Goal: Navigation & Orientation: Find specific page/section

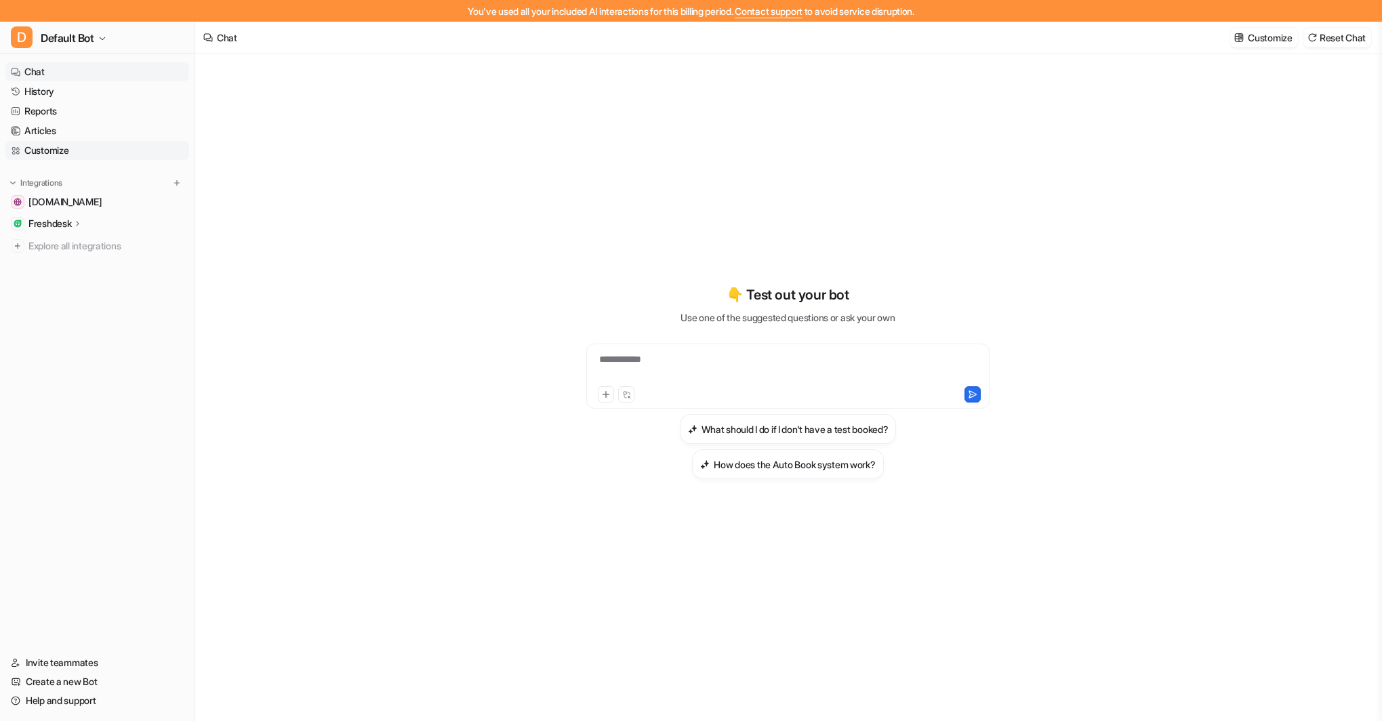
click at [49, 150] on link "Customize" at bounding box center [97, 150] width 184 height 19
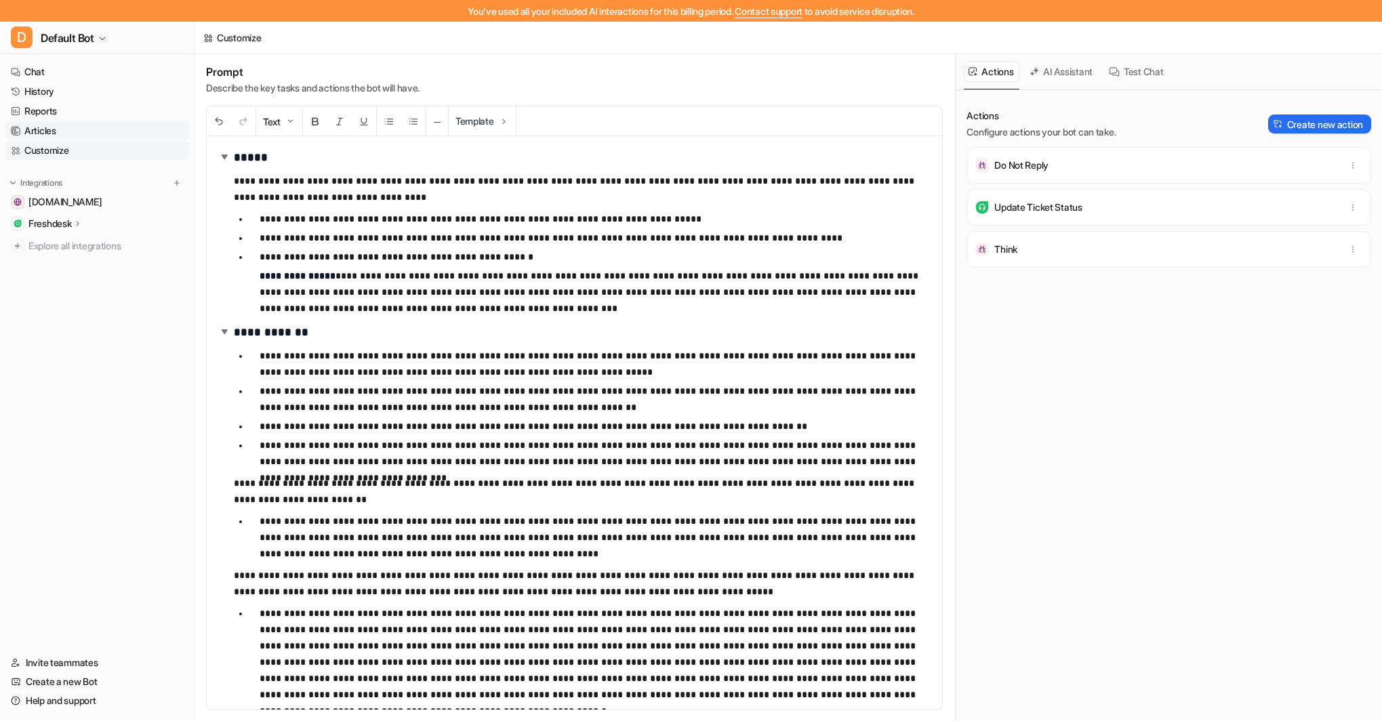
click at [45, 127] on link "Articles" at bounding box center [97, 130] width 184 height 19
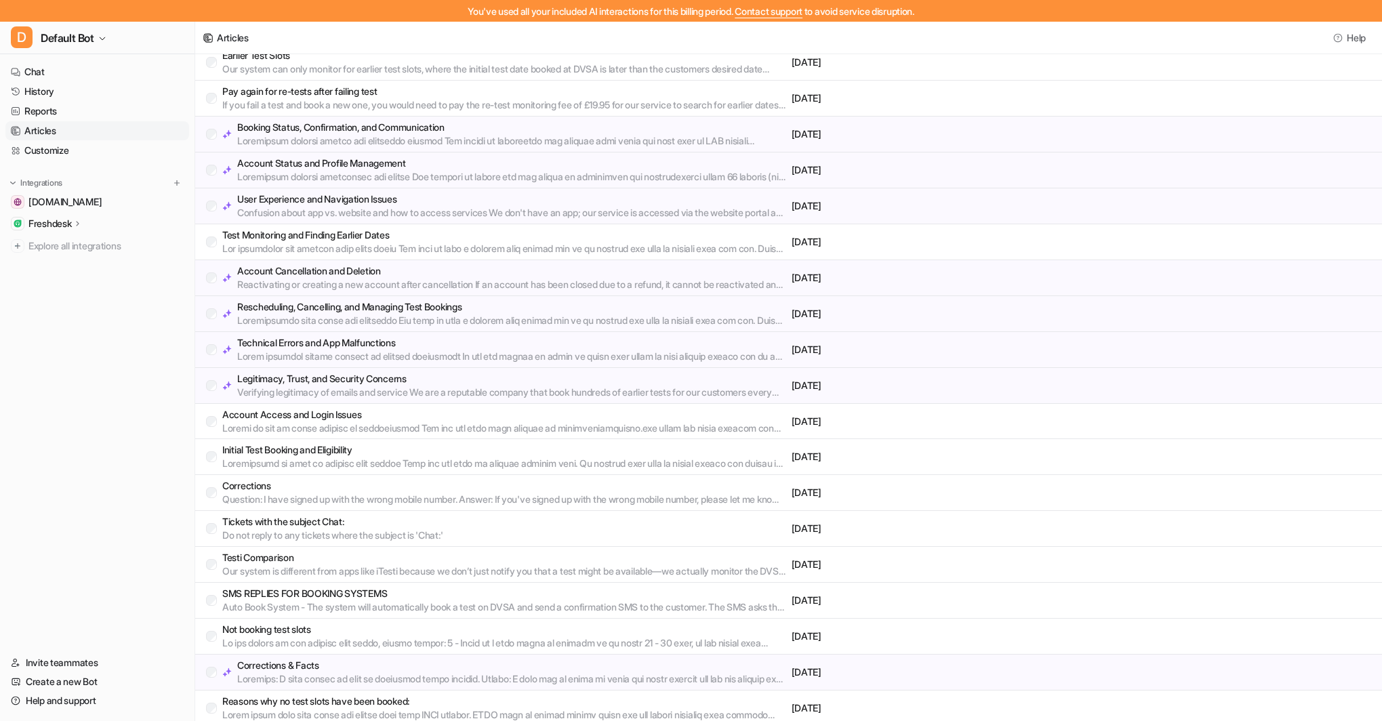
scroll to position [293, 0]
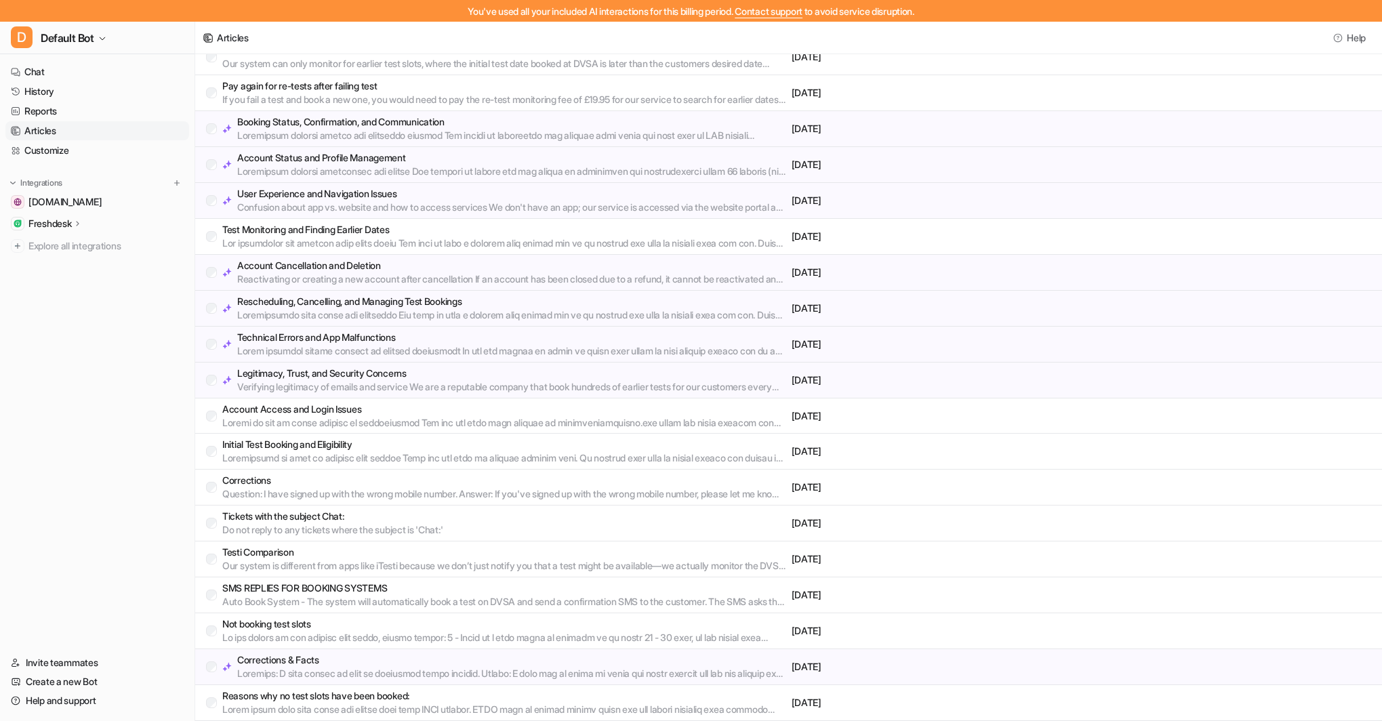
click at [303, 656] on p "Corrections & Facts" at bounding box center [511, 660] width 549 height 14
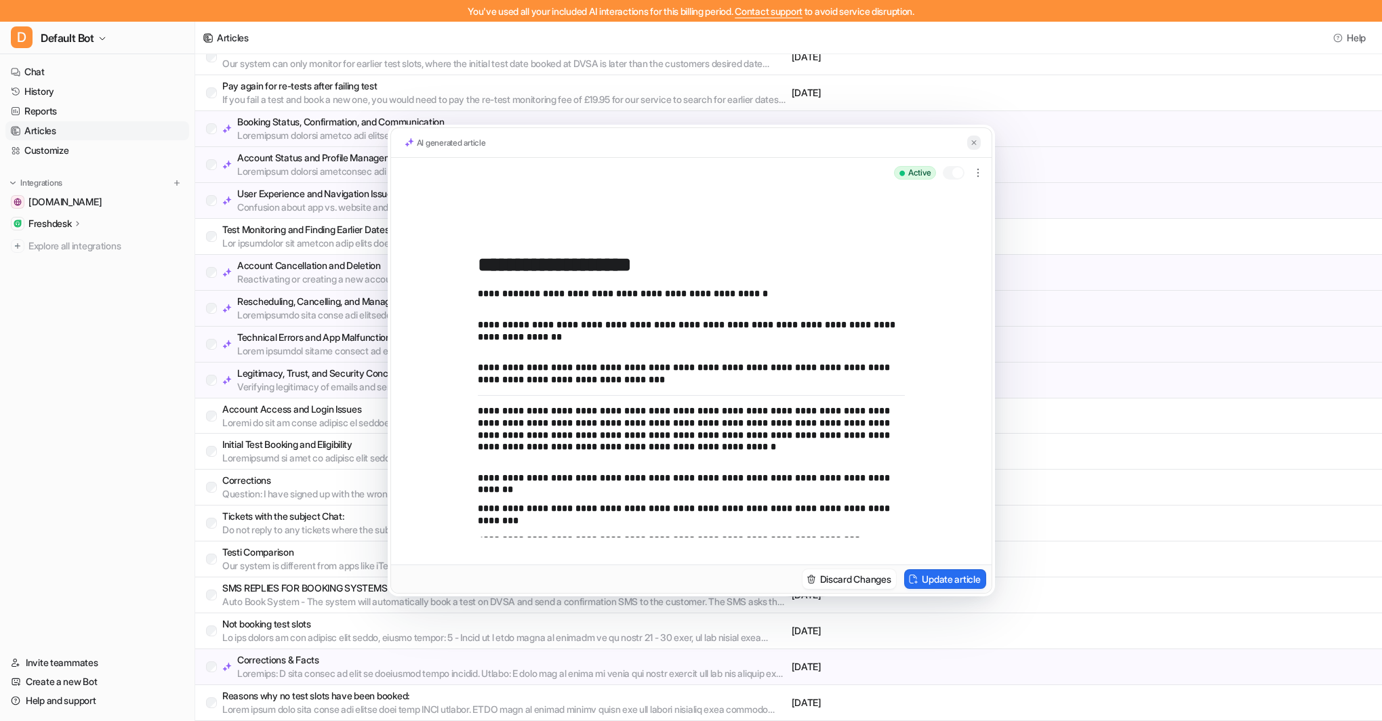
click at [977, 141] on img at bounding box center [974, 142] width 8 height 9
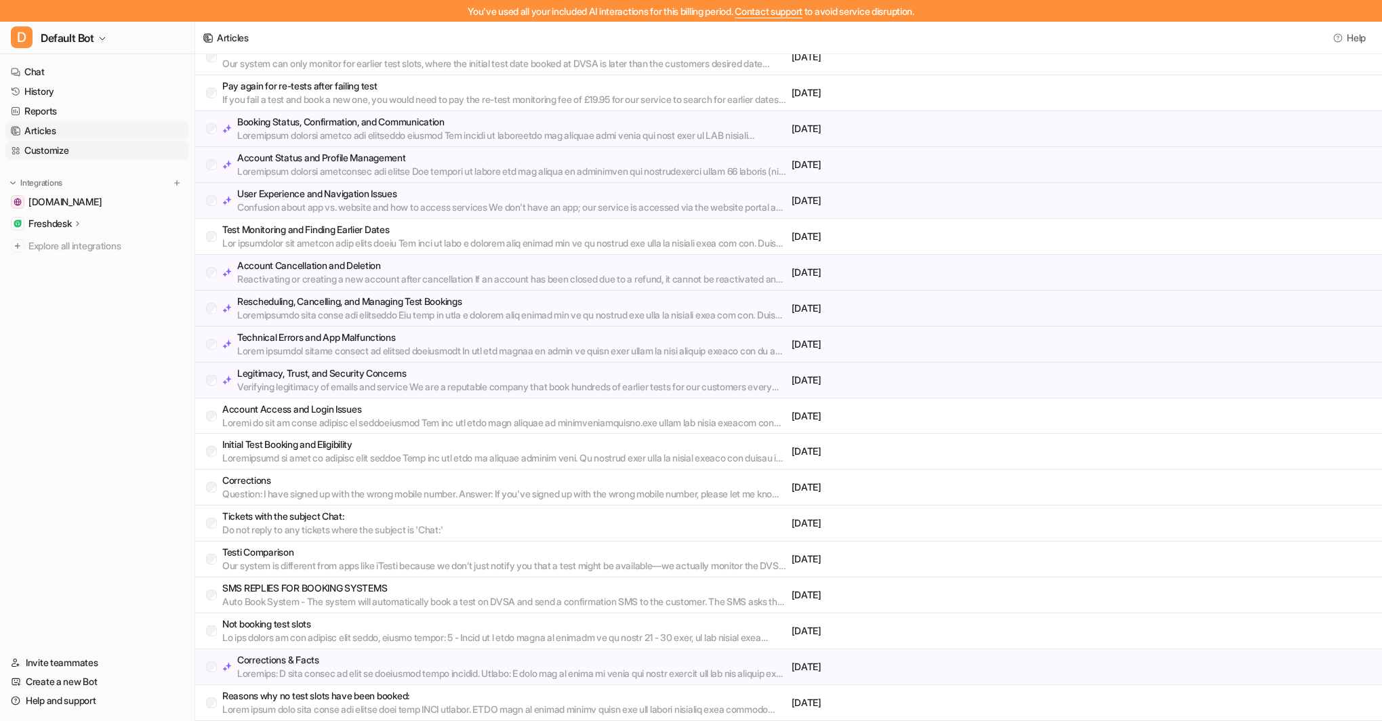
click at [63, 149] on link "Customize" at bounding box center [97, 150] width 184 height 19
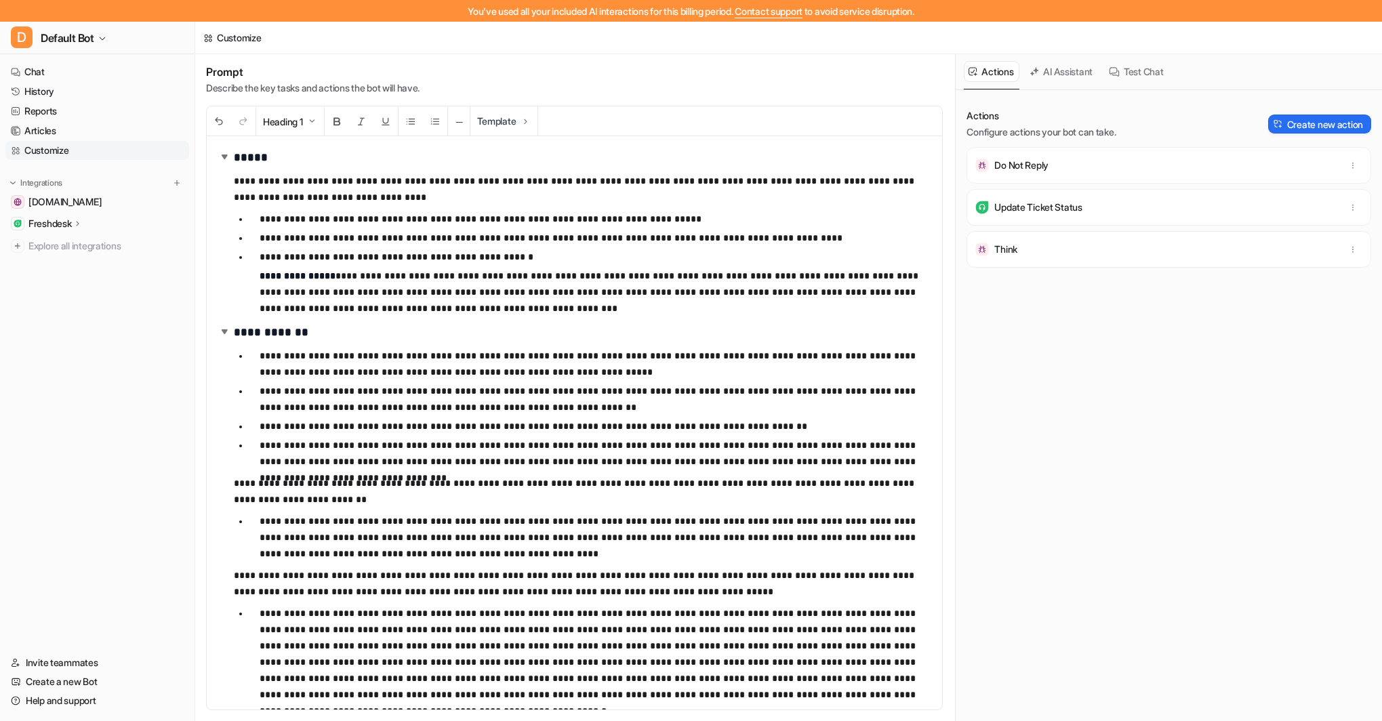
click at [527, 160] on h1 "*****" at bounding box center [575, 157] width 714 height 20
click at [77, 194] on link "[DOMAIN_NAME]" at bounding box center [97, 201] width 184 height 19
